Goal: Task Accomplishment & Management: Use online tool/utility

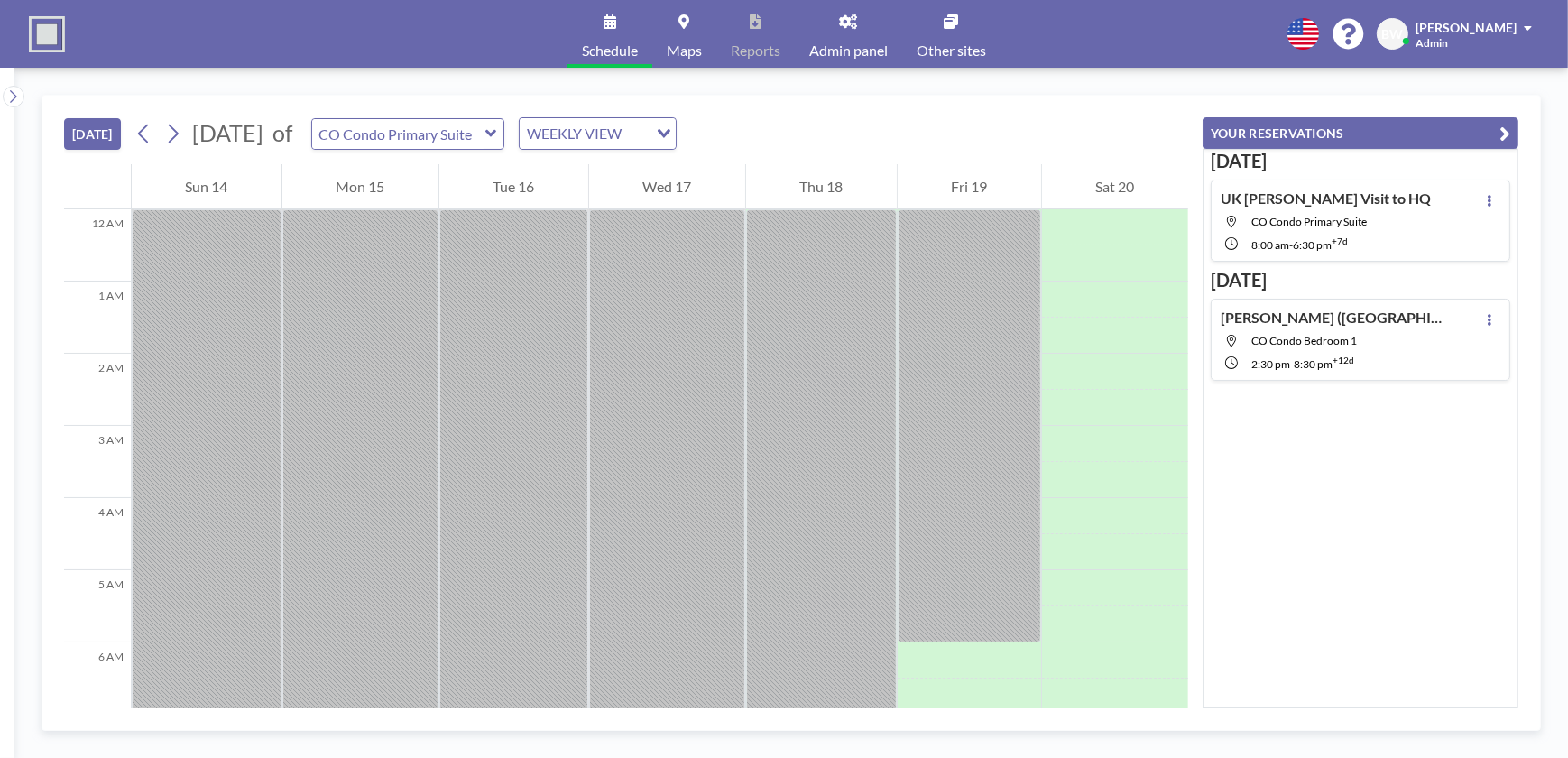
scroll to position [650, 0]
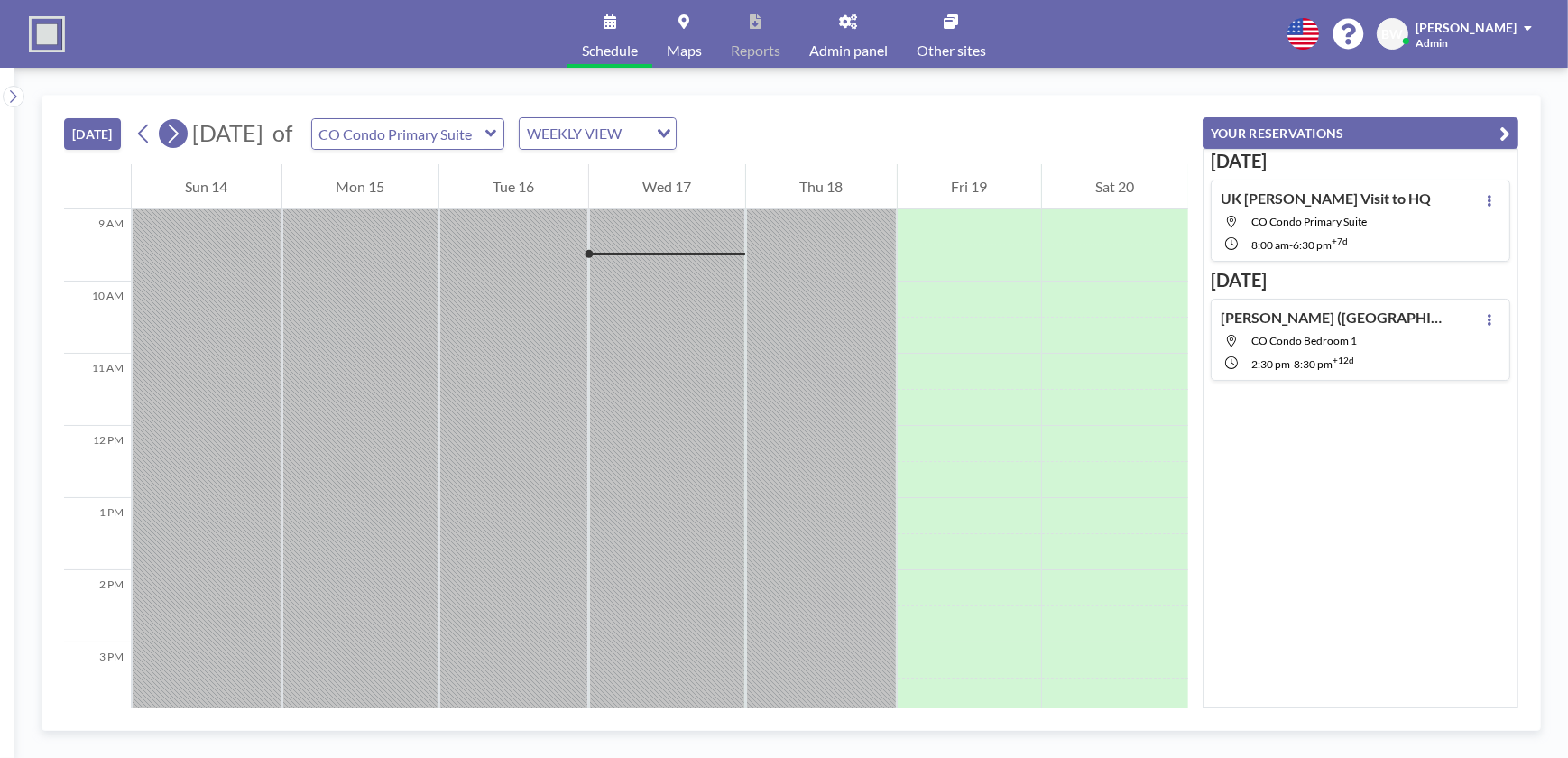
click at [179, 135] on icon at bounding box center [173, 135] width 10 height 19
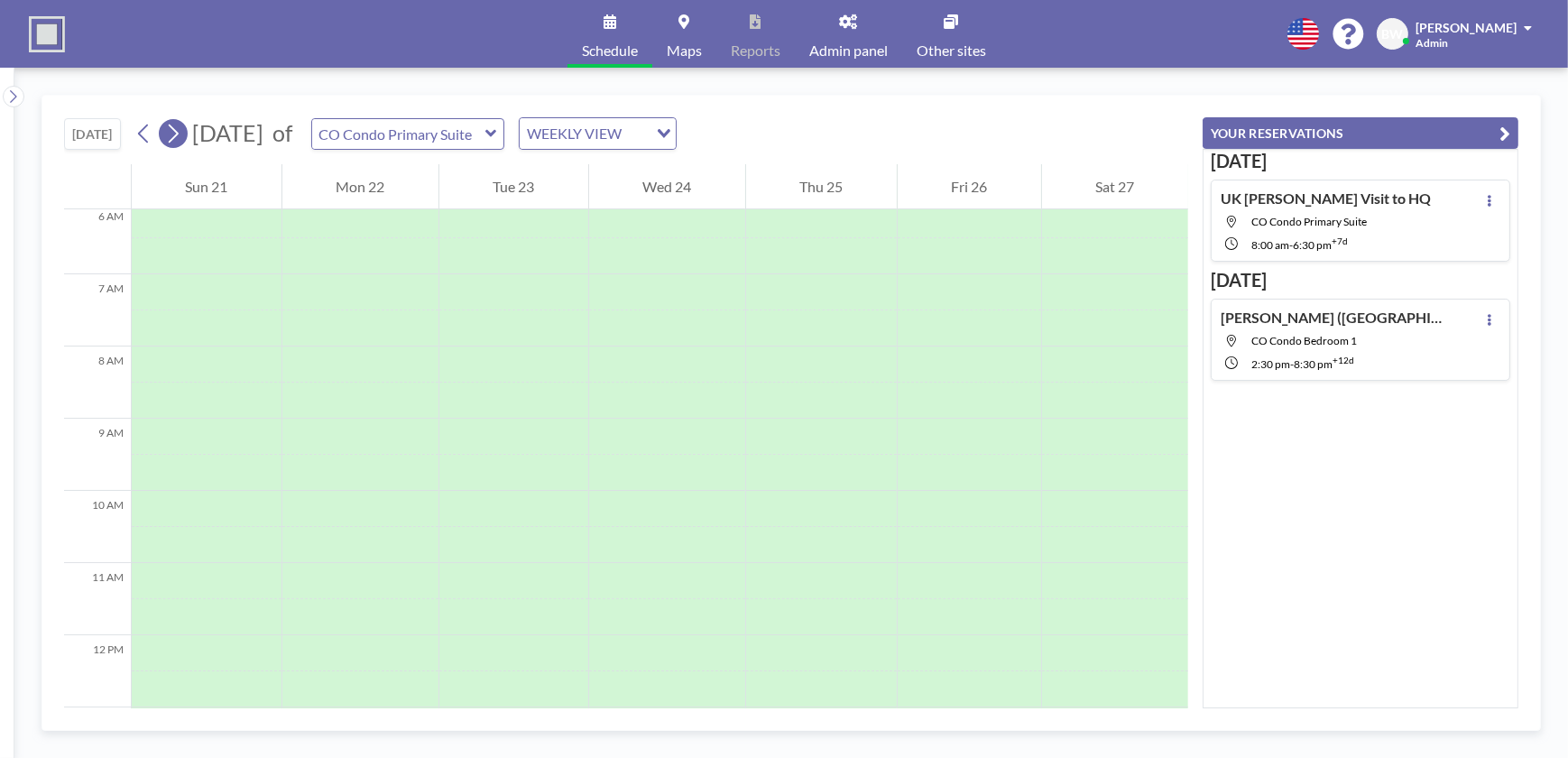
scroll to position [541, 0]
click at [179, 135] on icon at bounding box center [173, 135] width 10 height 19
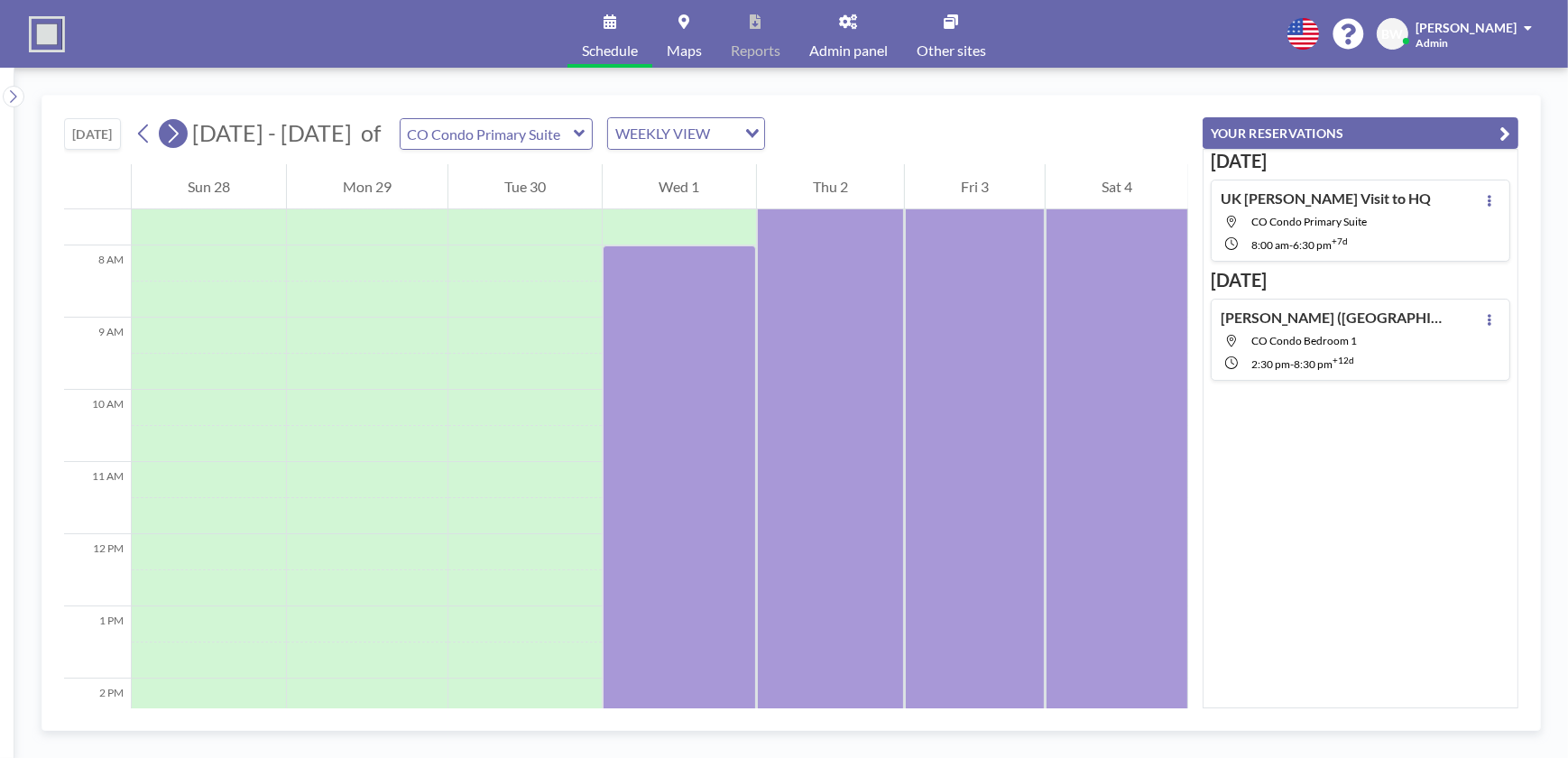
click at [179, 135] on icon at bounding box center [173, 135] width 10 height 19
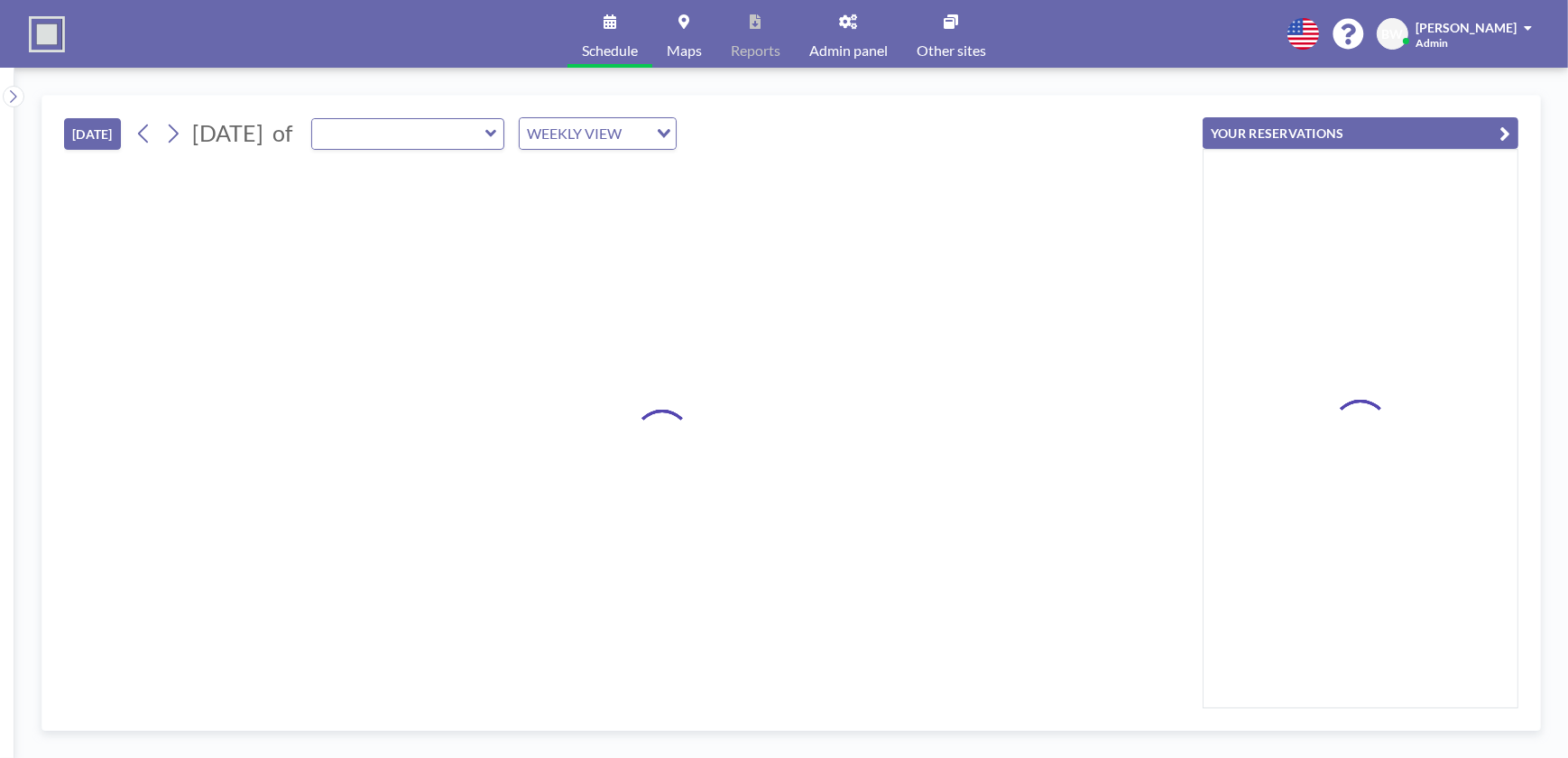
type input "CO Condo Primary Suite"
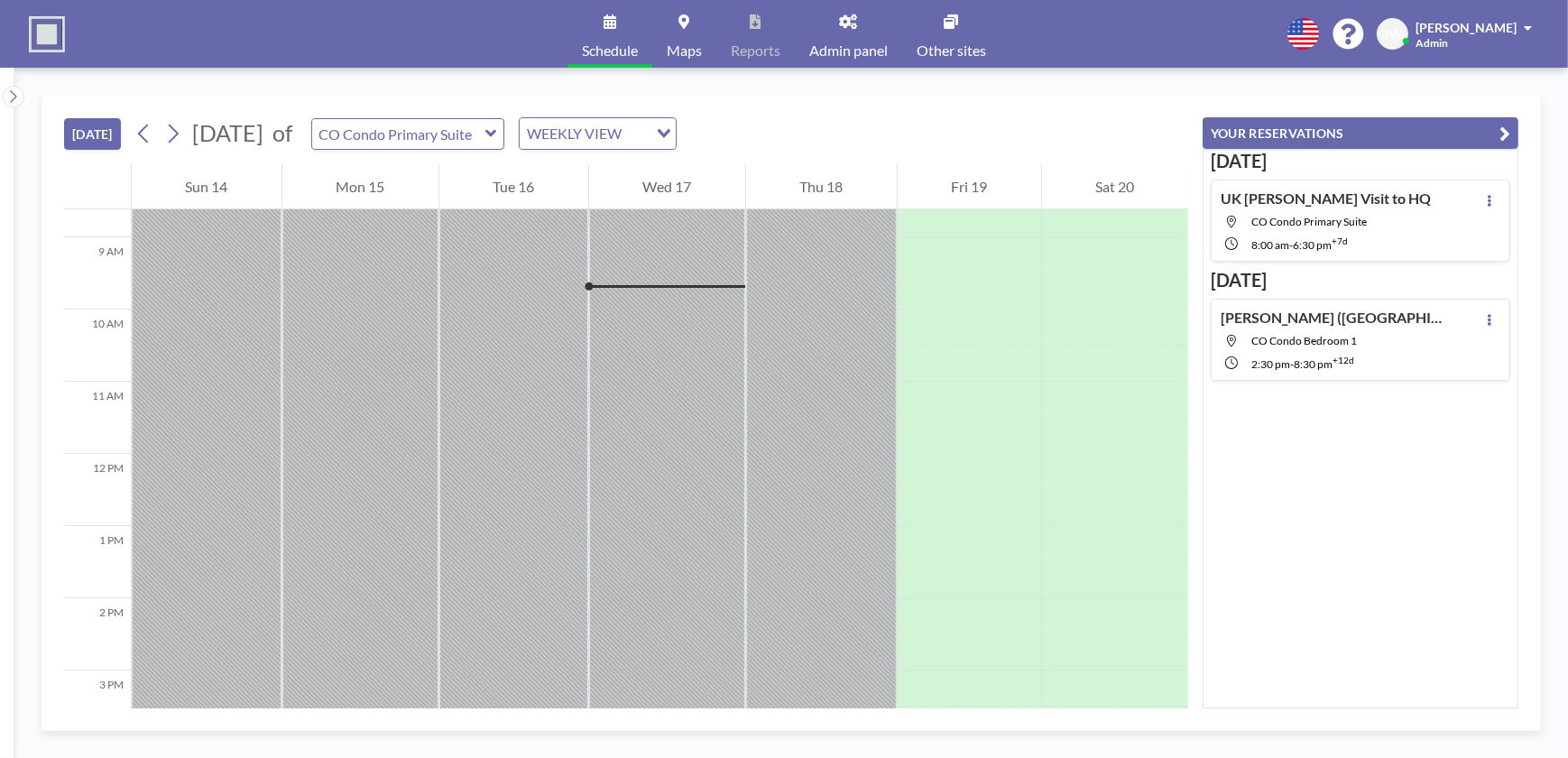
scroll to position [650, 0]
click at [176, 137] on icon at bounding box center [173, 135] width 10 height 19
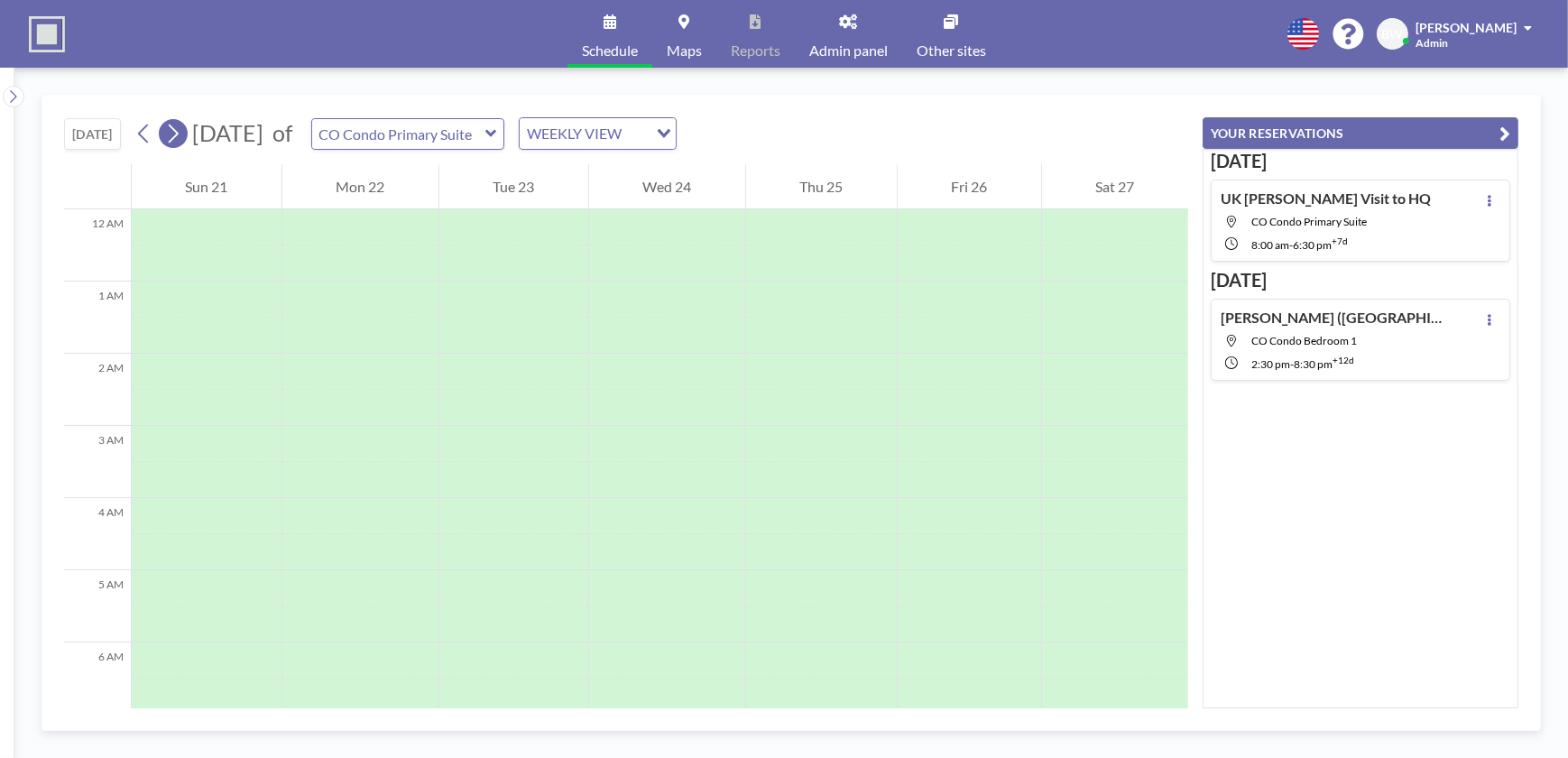
scroll to position [541, 0]
click at [176, 137] on icon at bounding box center [173, 135] width 10 height 19
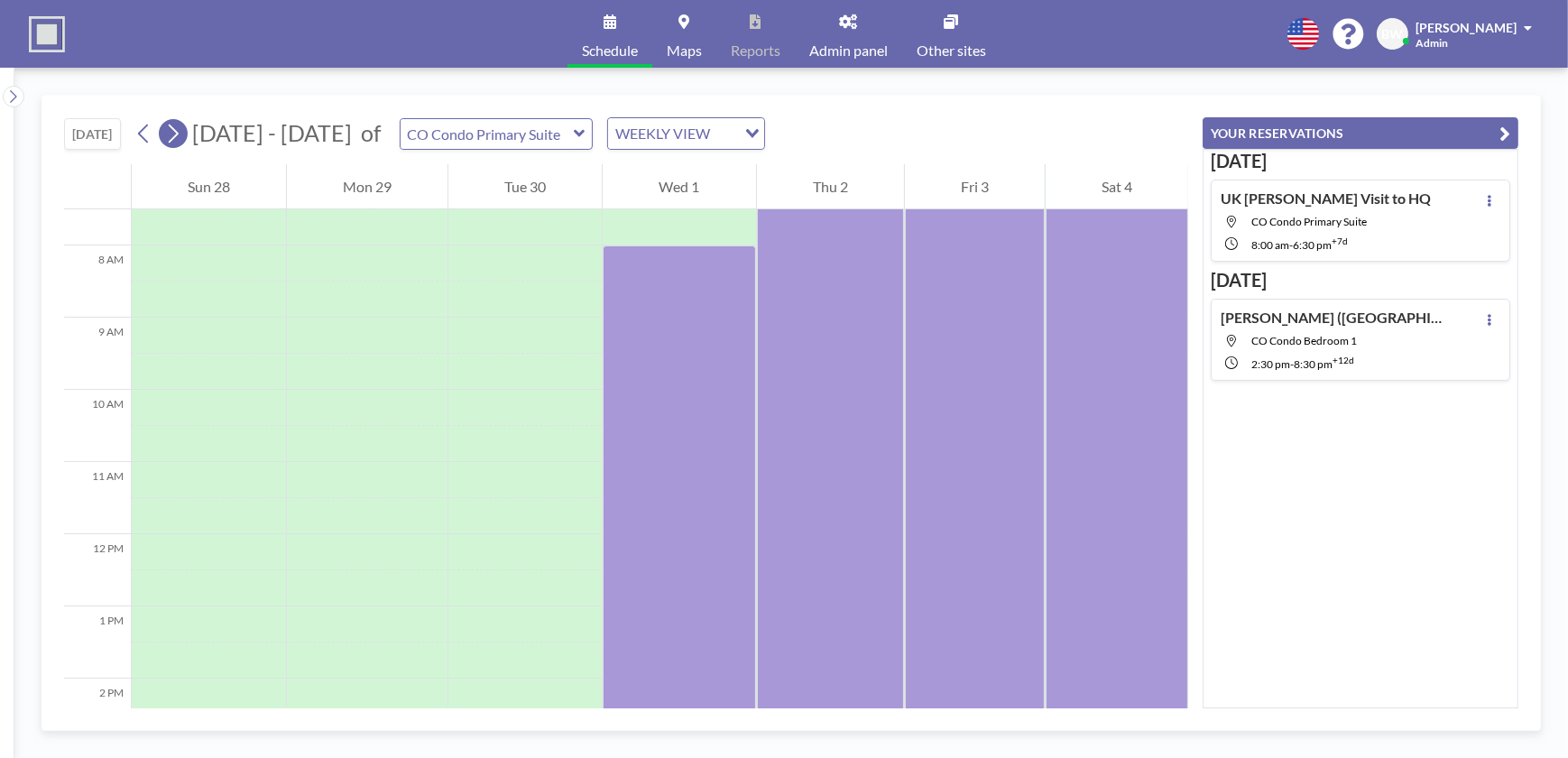
click at [179, 130] on icon at bounding box center [173, 134] width 17 height 27
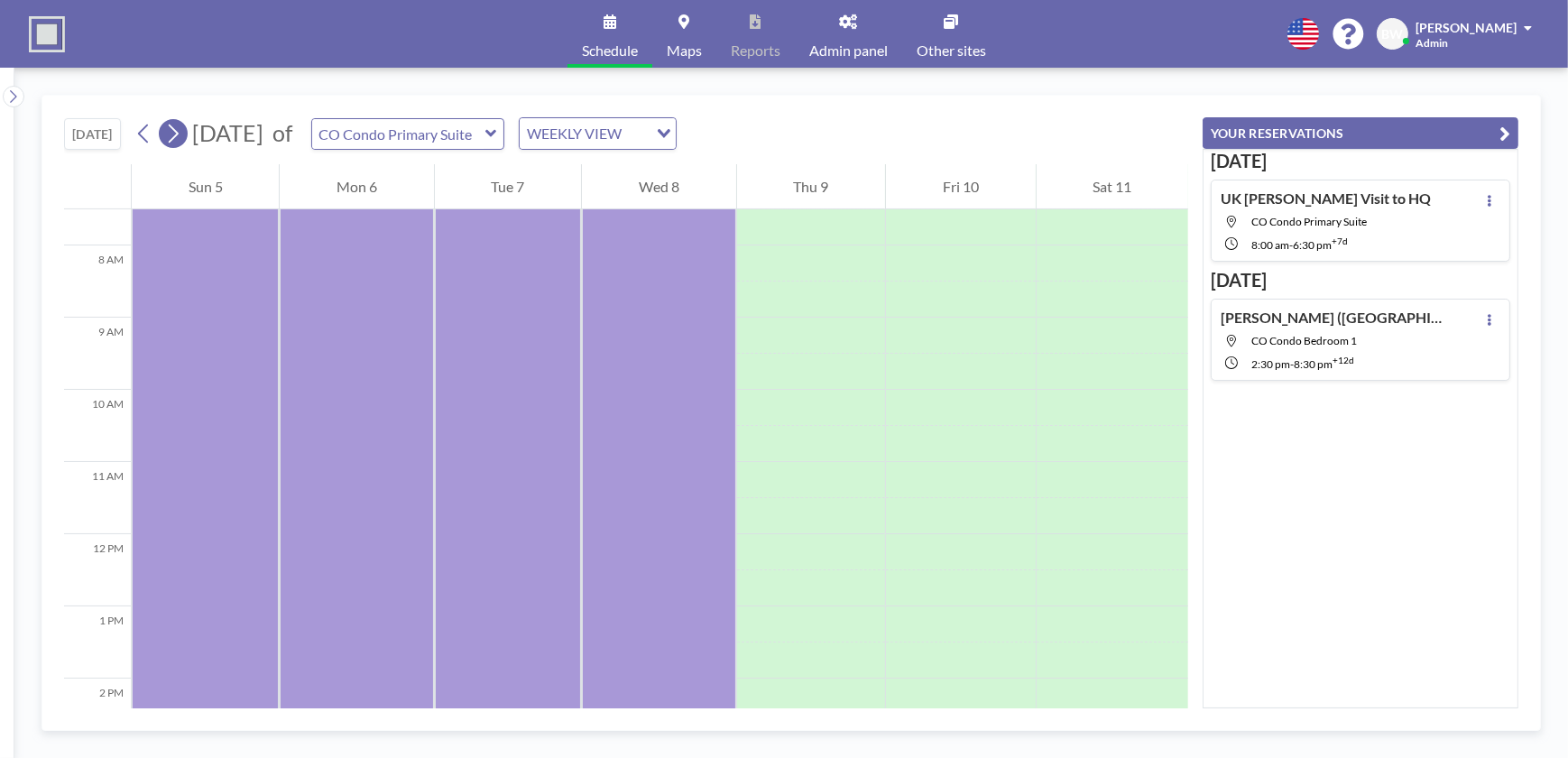
click at [178, 133] on icon at bounding box center [173, 134] width 17 height 27
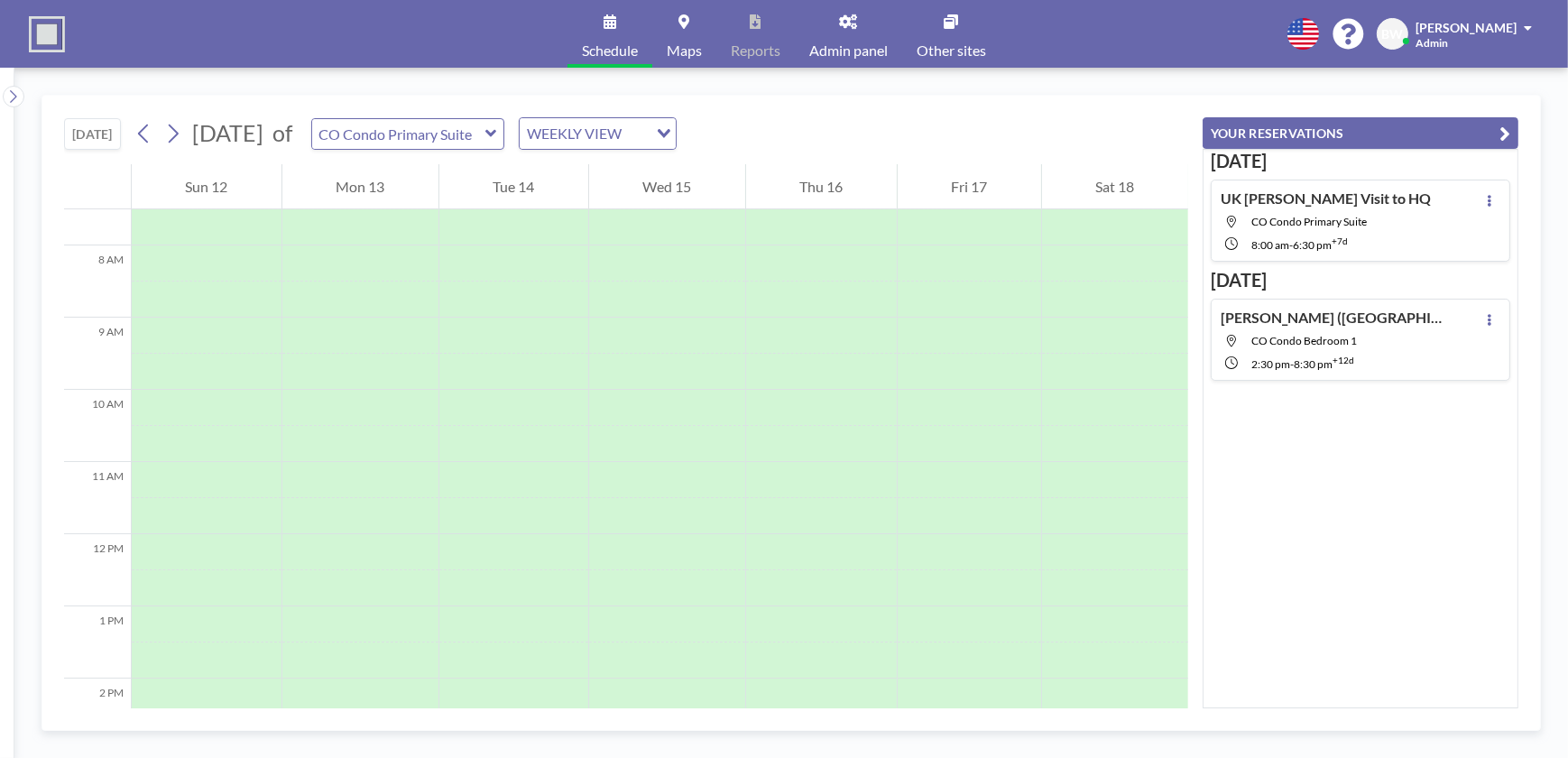
click at [497, 133] on icon at bounding box center [490, 133] width 11 height 7
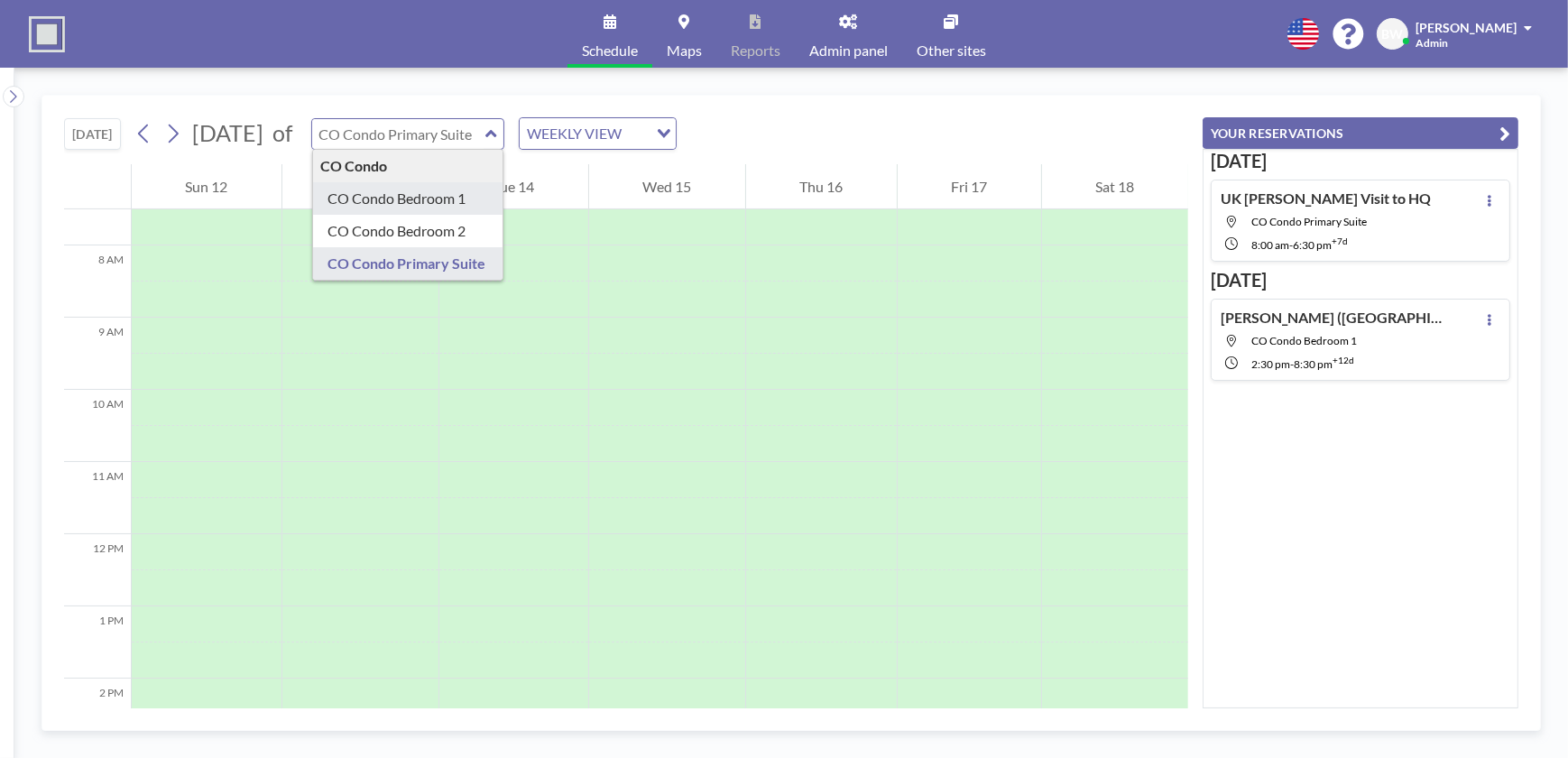
type input "CO Condo Bedroom 1"
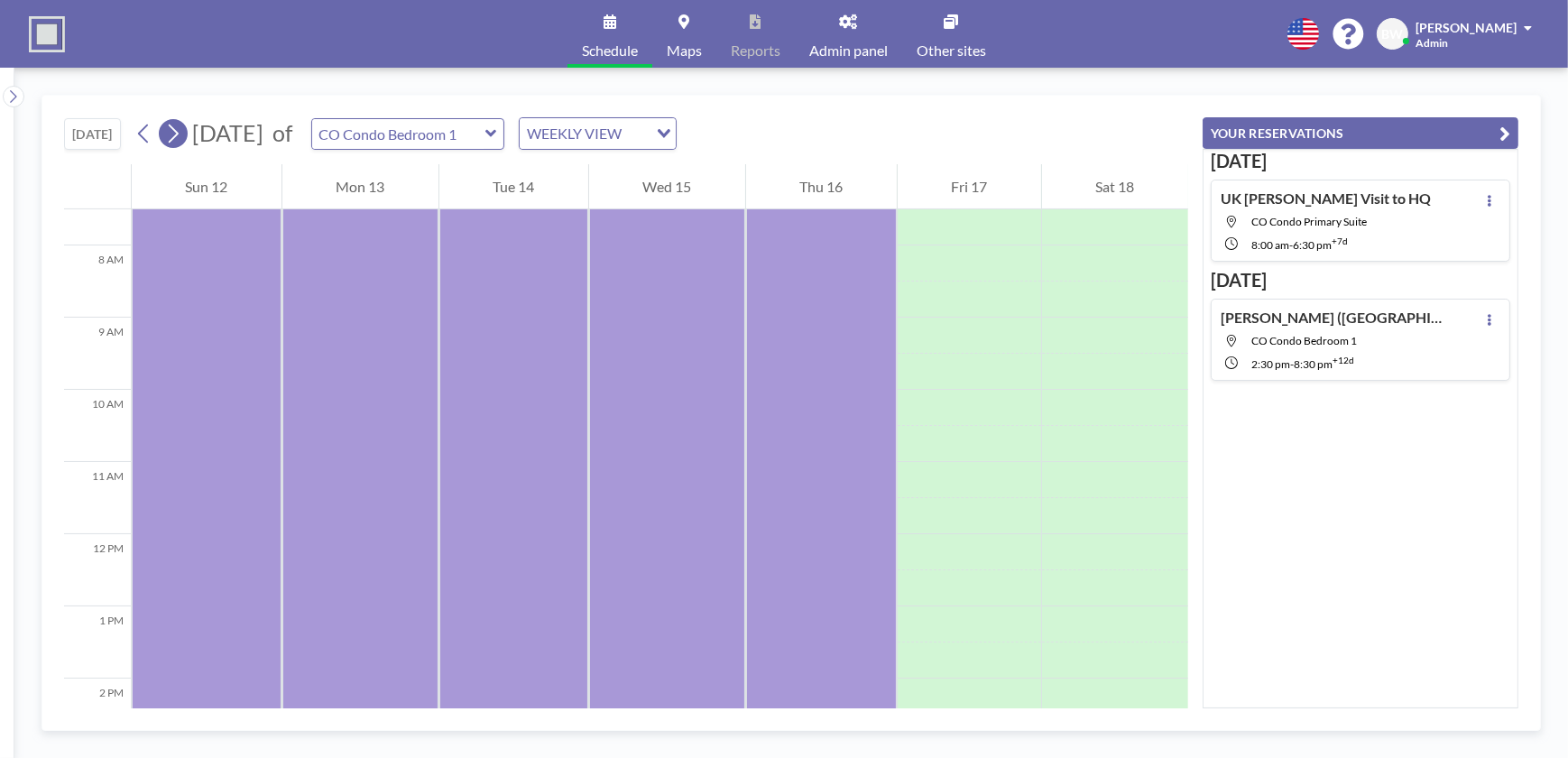
click at [175, 134] on icon at bounding box center [173, 134] width 17 height 27
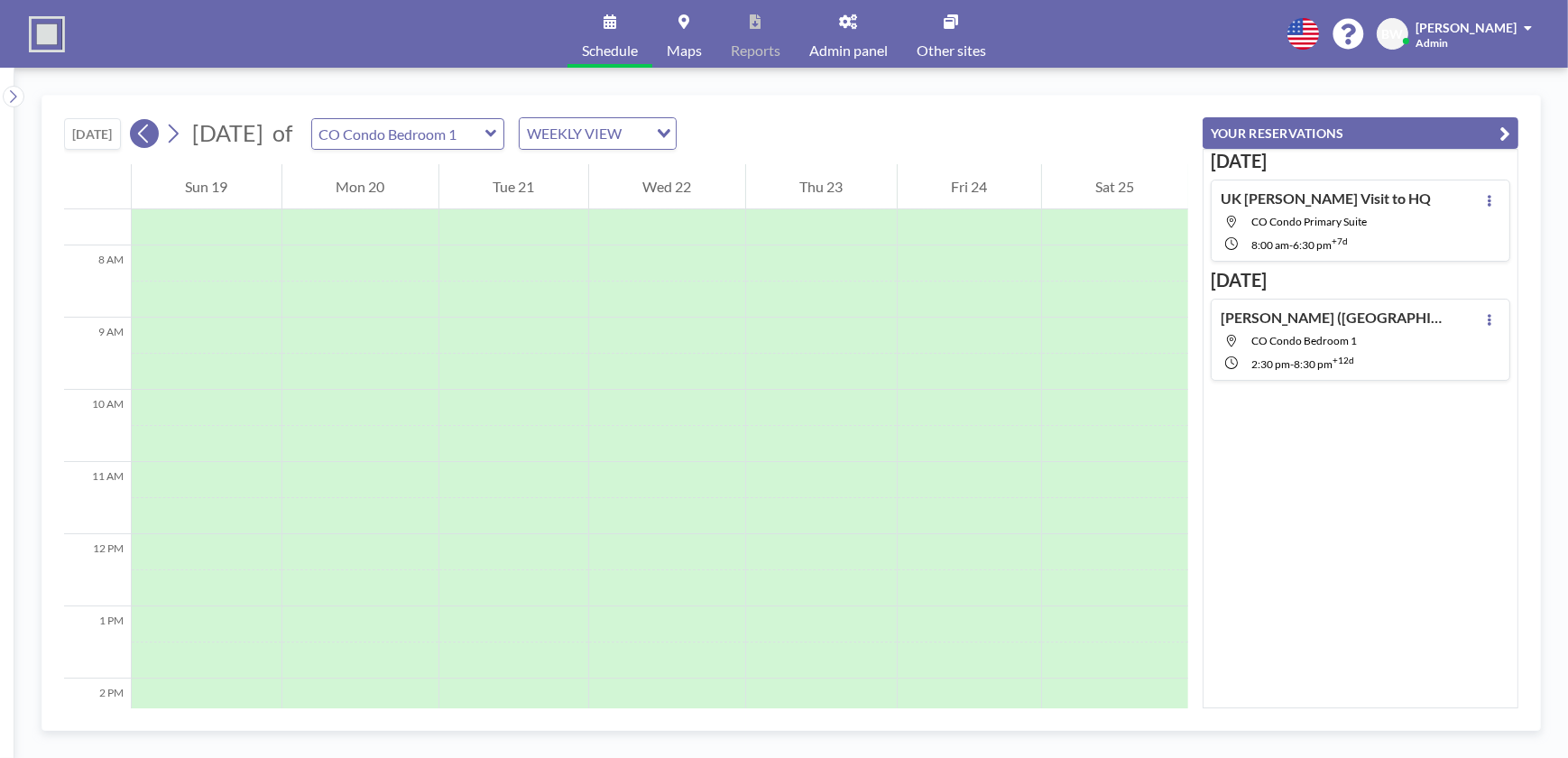
click at [151, 133] on icon at bounding box center [144, 134] width 17 height 27
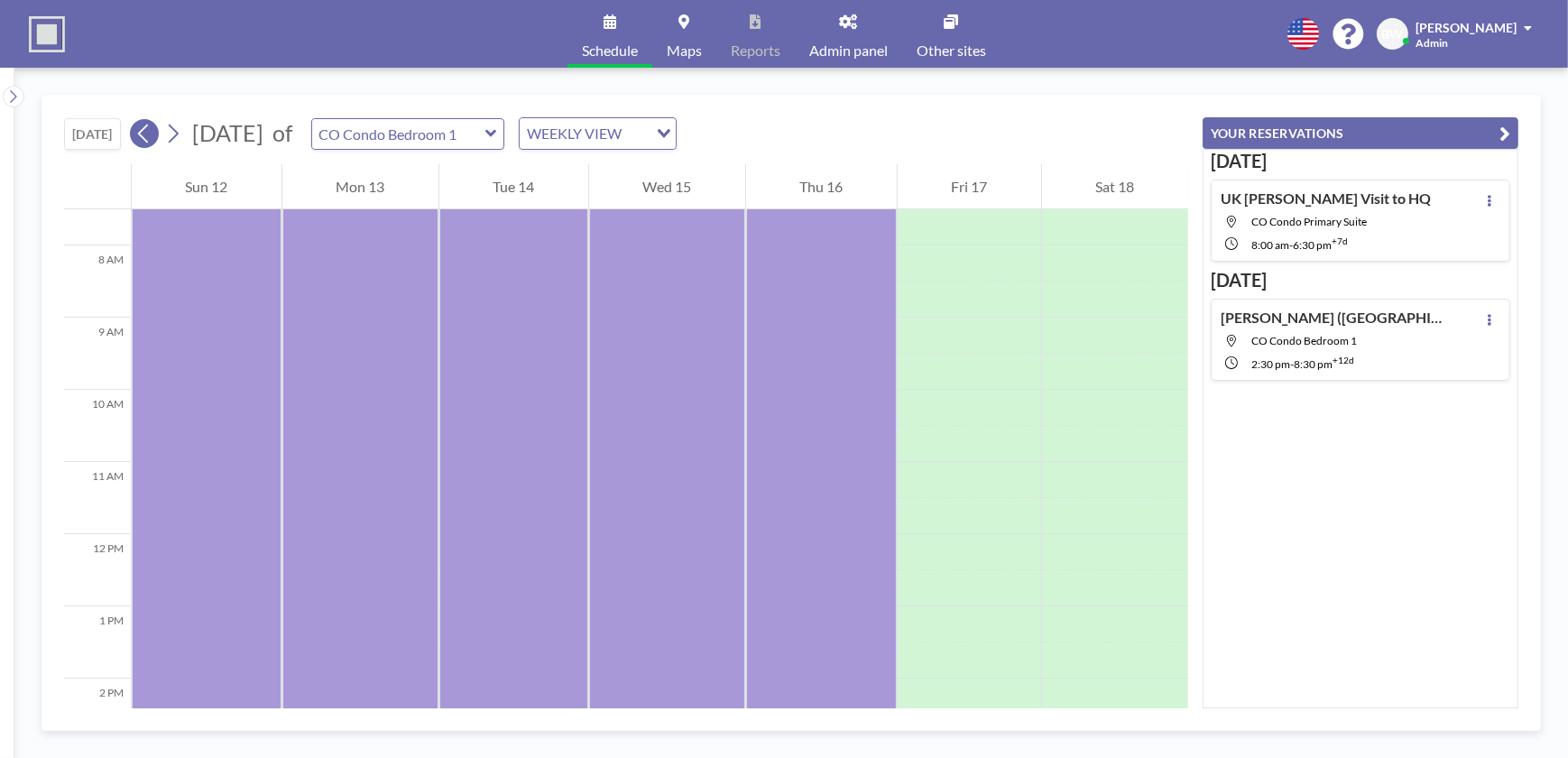
click at [151, 133] on icon at bounding box center [144, 134] width 17 height 27
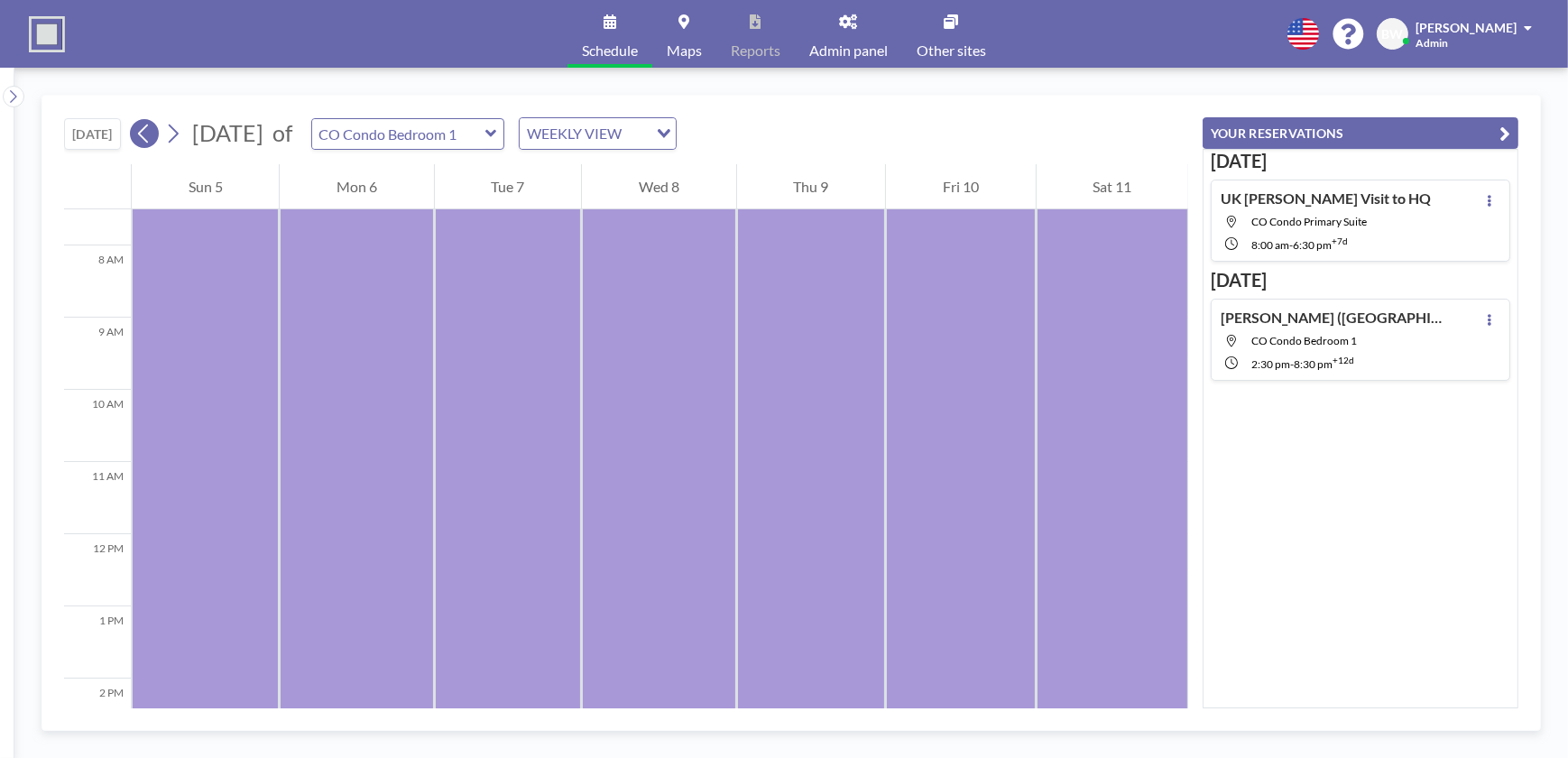
click at [145, 133] on icon at bounding box center [144, 134] width 17 height 27
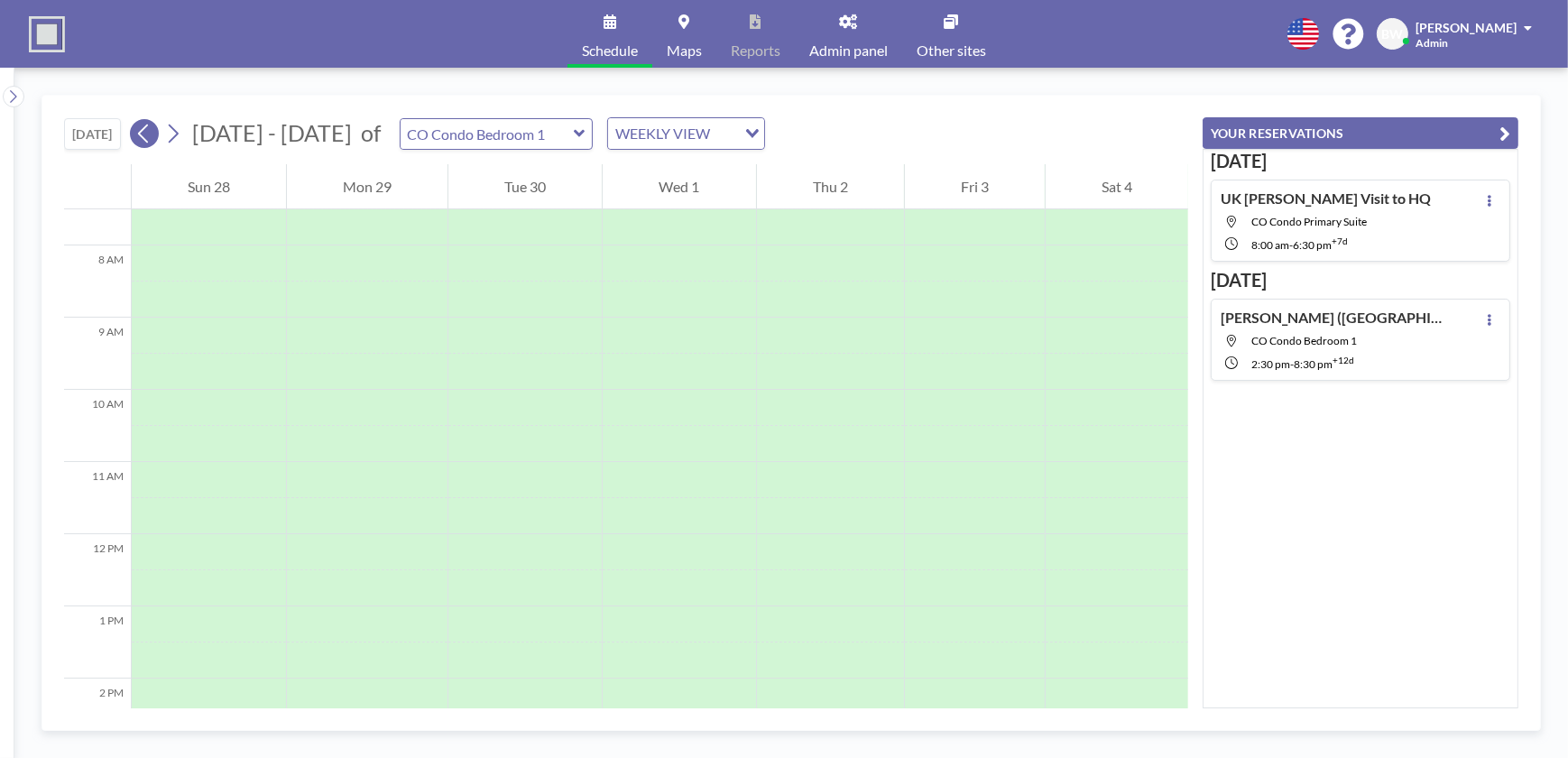
click at [153, 134] on icon at bounding box center [144, 134] width 17 height 27
click at [149, 130] on icon at bounding box center [144, 134] width 17 height 27
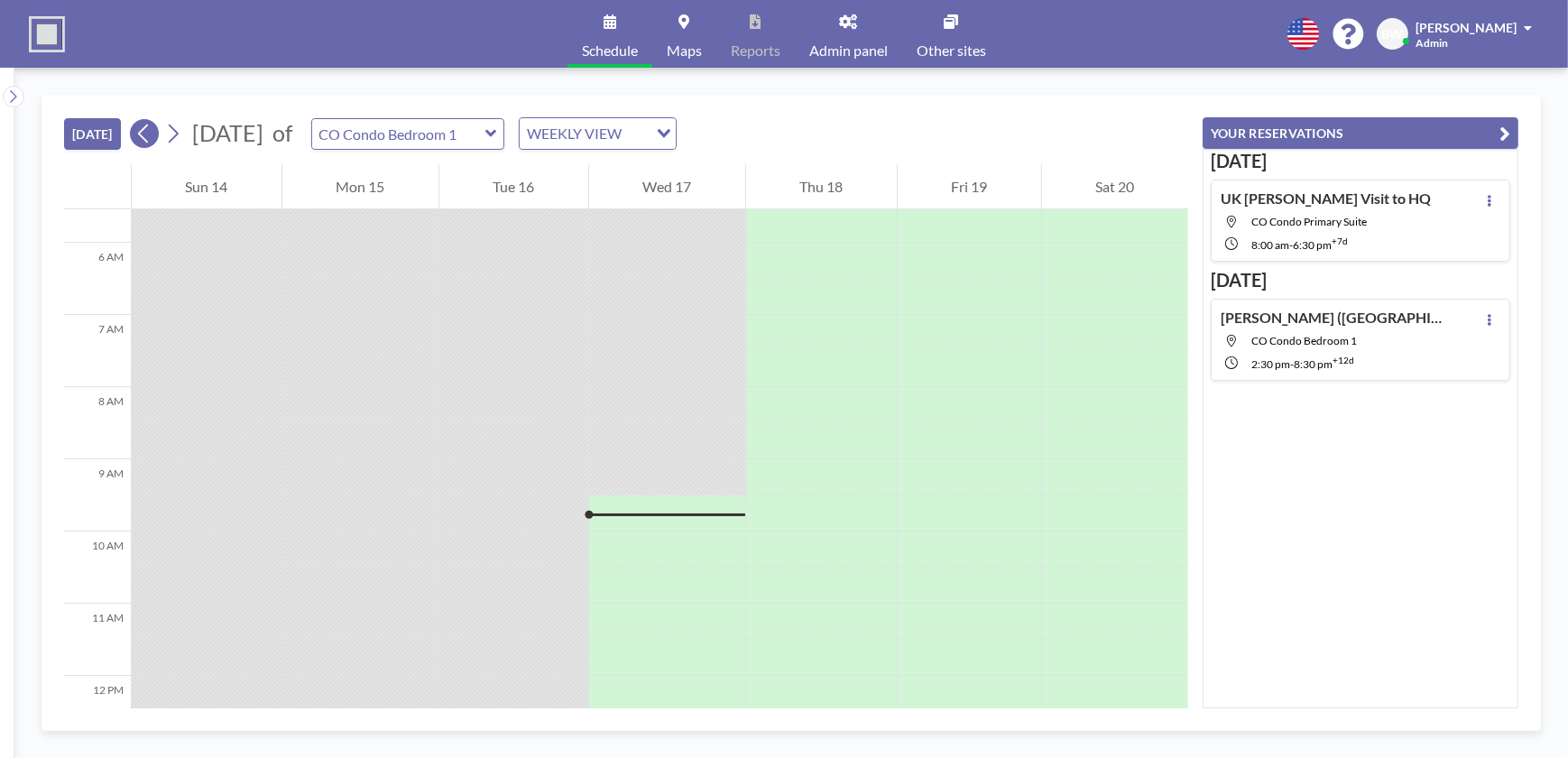
scroll to position [650, 0]
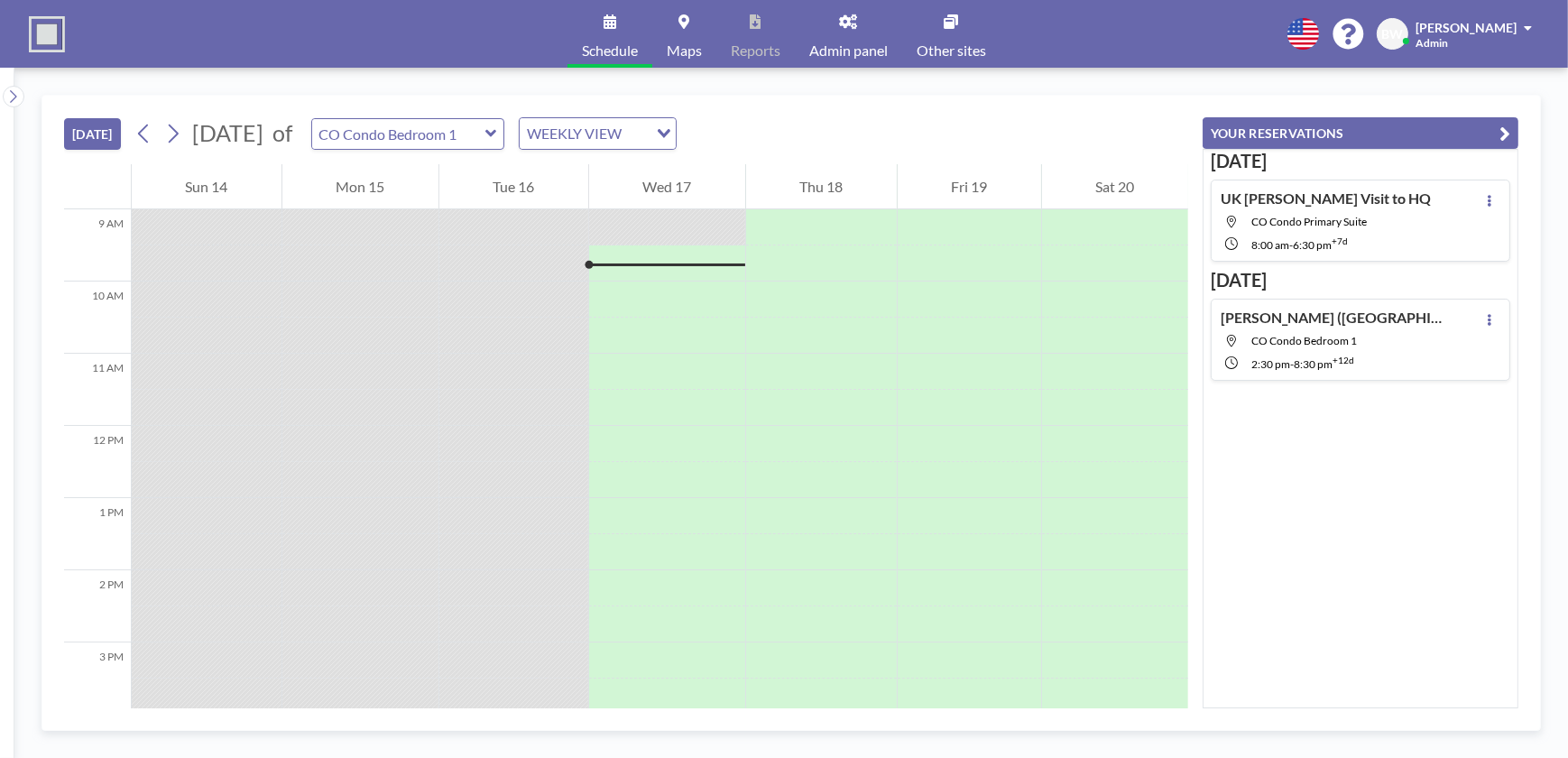
click at [498, 126] on icon at bounding box center [491, 134] width 12 height 18
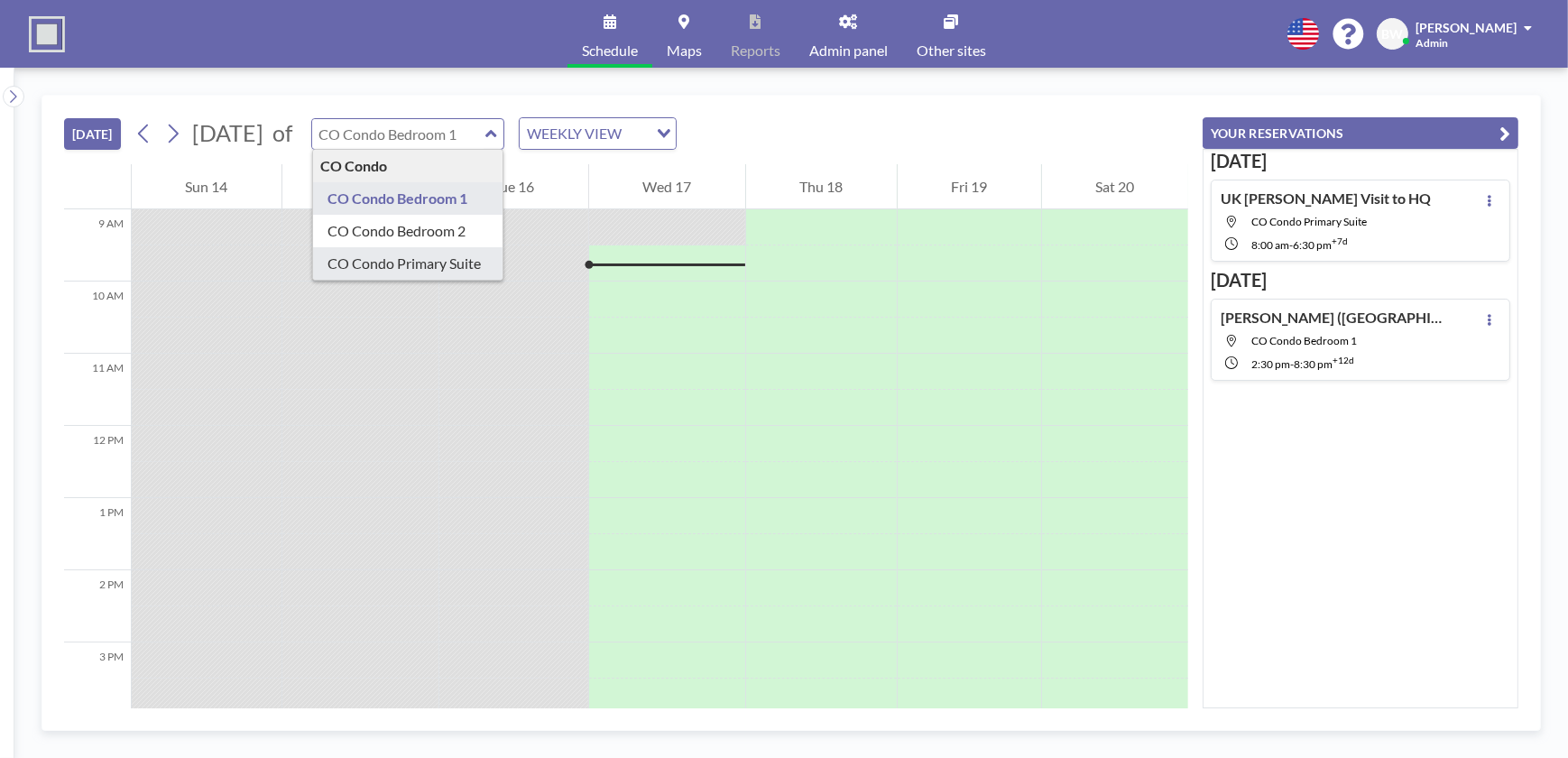
type input "CO Condo Primary Suite"
